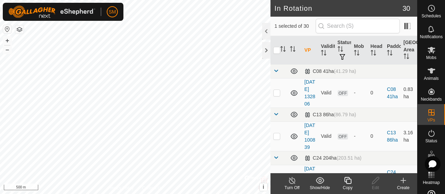
click at [353, 181] on copy-svg-icon at bounding box center [348, 181] width 28 height 8
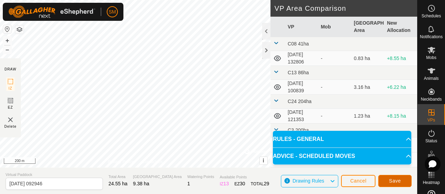
click at [396, 178] on button "Save" at bounding box center [394, 181] width 33 height 12
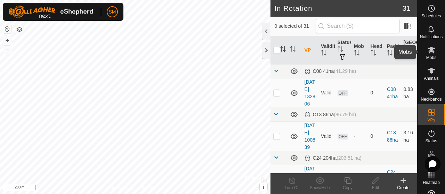
click at [432, 53] on icon at bounding box center [431, 50] width 8 height 8
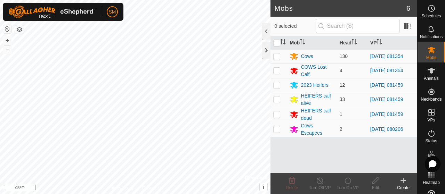
click at [277, 87] on p-checkbox at bounding box center [276, 85] width 7 height 6
checkbox input "true"
click at [278, 96] on td at bounding box center [278, 99] width 17 height 15
checkbox input "true"
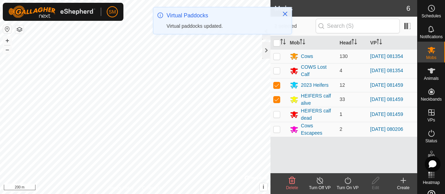
click at [276, 112] on p-checkbox at bounding box center [276, 115] width 7 height 6
checkbox input "true"
click at [346, 182] on icon at bounding box center [347, 181] width 9 height 8
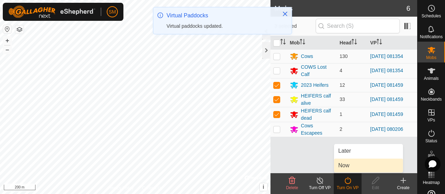
click at [350, 169] on link "Now" at bounding box center [368, 166] width 69 height 14
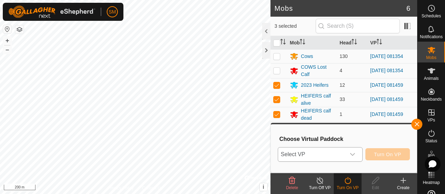
click at [353, 159] on div "dropdown trigger" at bounding box center [353, 155] width 14 height 14
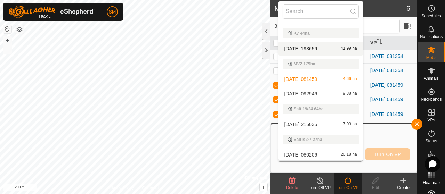
scroll to position [505, 0]
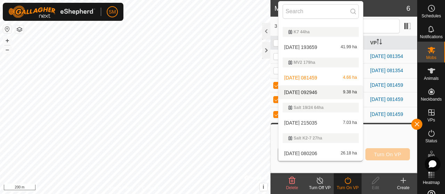
click at [333, 89] on li "[DATE] 092946 9.38 ha" at bounding box center [320, 93] width 84 height 14
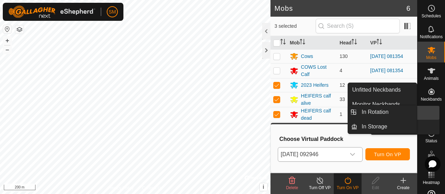
click at [432, 115] on es-virtualpaddocks-svg-icon at bounding box center [431, 112] width 13 height 11
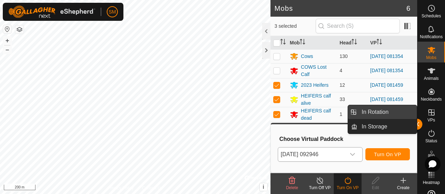
click at [402, 110] on link "In Rotation" at bounding box center [386, 112] width 59 height 14
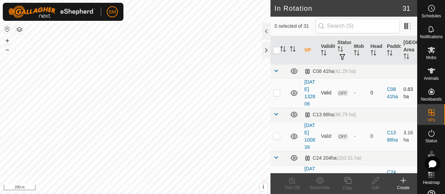
checkbox input "true"
click at [373, 183] on icon at bounding box center [375, 181] width 9 height 8
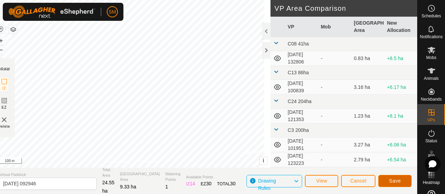
click at [398, 182] on span "Save" at bounding box center [395, 181] width 12 height 6
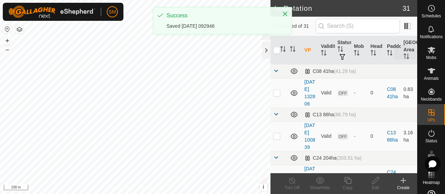
click at [434, 54] on es-mob-svg-icon at bounding box center [431, 49] width 13 height 11
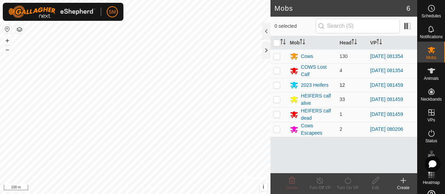
click at [278, 81] on td at bounding box center [278, 85] width 17 height 14
checkbox input "true"
click at [276, 99] on p-checkbox at bounding box center [276, 100] width 7 height 6
checkbox input "true"
click at [277, 114] on p-checkbox at bounding box center [276, 115] width 7 height 6
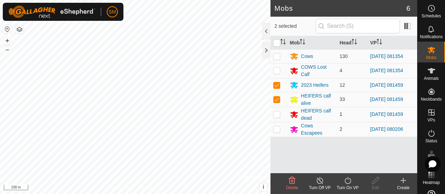
checkbox input "true"
click at [352, 180] on icon at bounding box center [347, 181] width 9 height 8
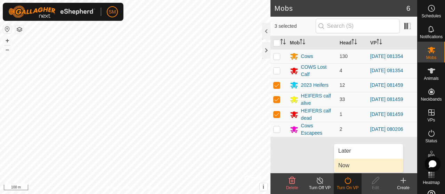
click at [365, 167] on link "Now" at bounding box center [368, 166] width 69 height 14
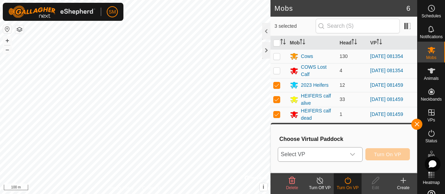
click at [359, 160] on div "dropdown trigger" at bounding box center [353, 155] width 14 height 14
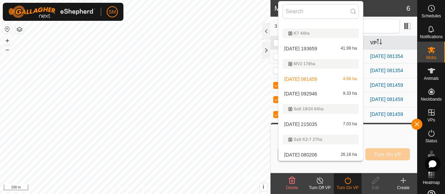
scroll to position [505, 0]
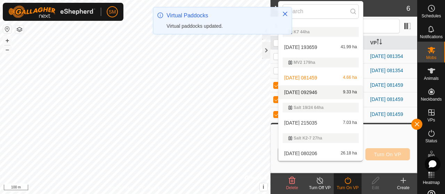
click at [317, 94] on span "[DATE] 092946" at bounding box center [300, 92] width 33 height 5
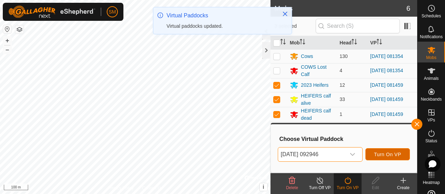
click at [392, 152] on span "Turn On VP" at bounding box center [387, 155] width 27 height 6
